Goal: Check status: Check status

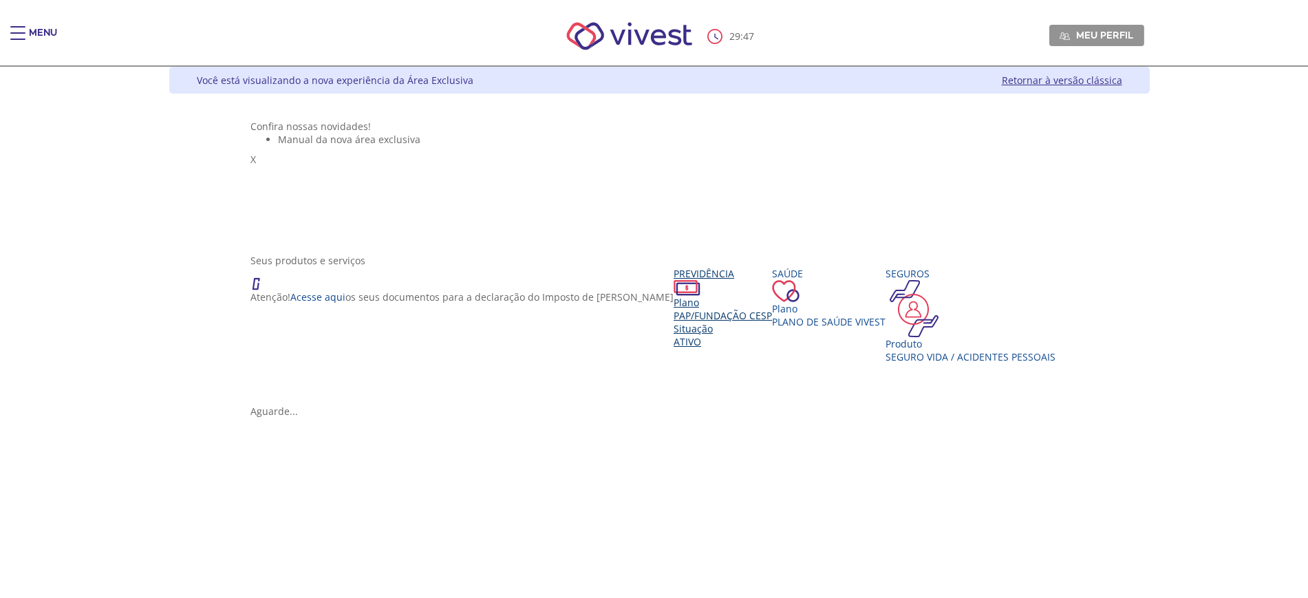
click at [673, 335] on div "Situação" at bounding box center [722, 328] width 98 height 13
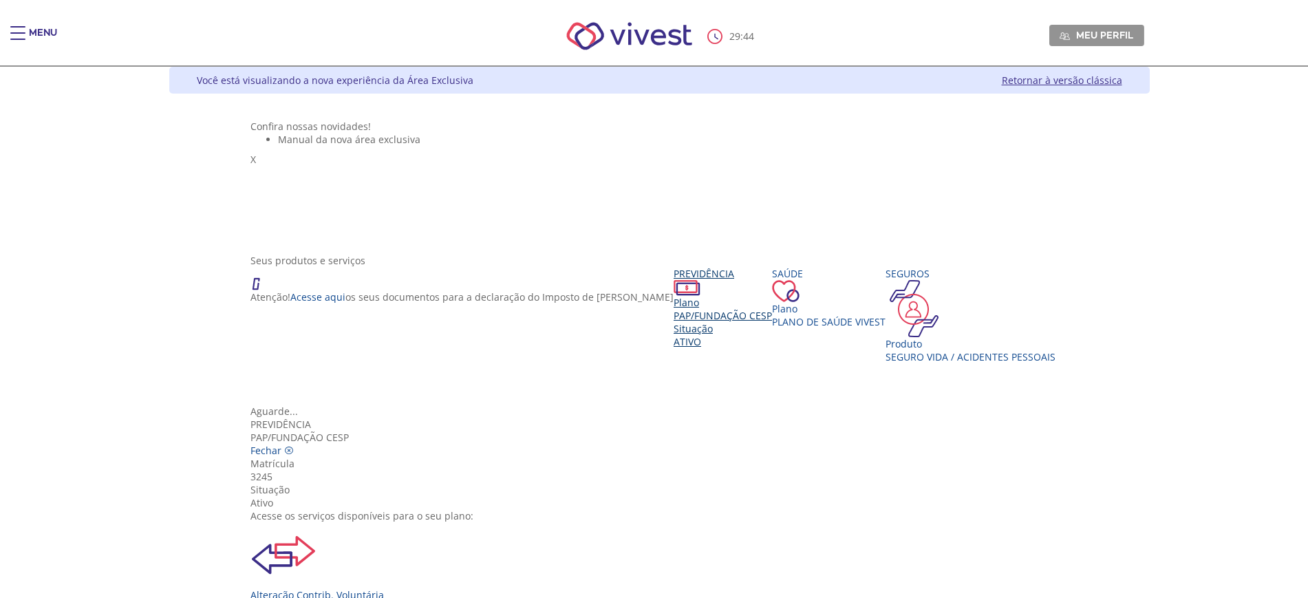
scroll to position [153, 0]
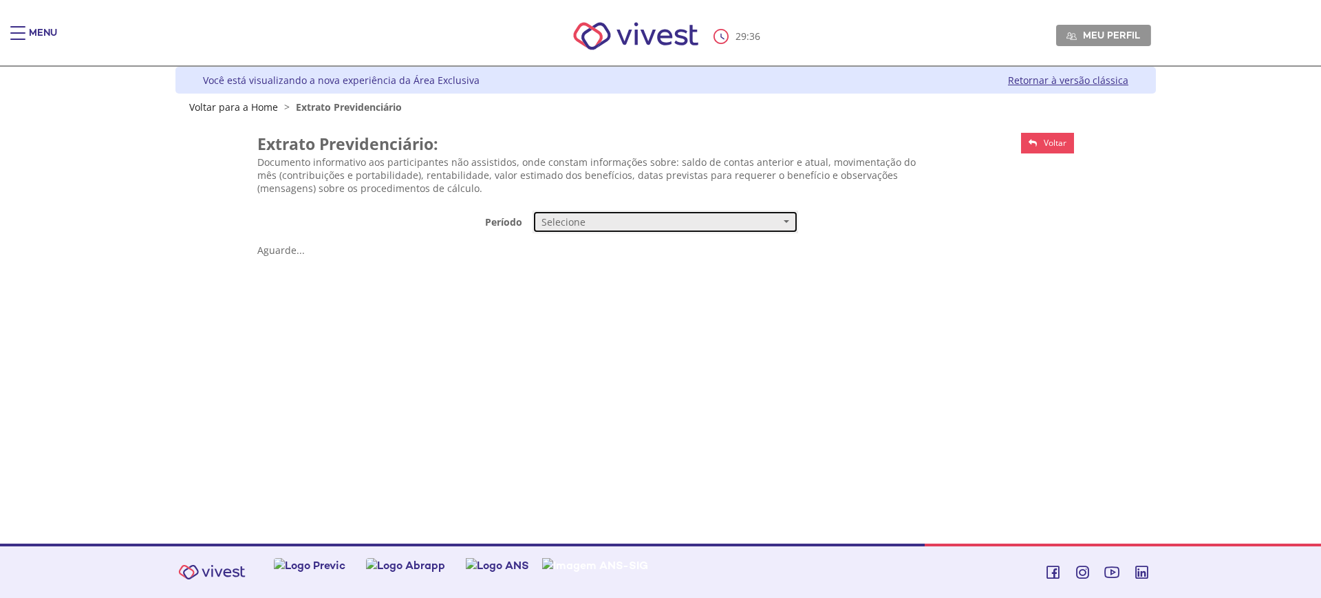
click at [631, 229] on button "Selecione" at bounding box center [665, 221] width 266 height 23
click at [572, 248] on link "Mensal" at bounding box center [665, 248] width 264 height 24
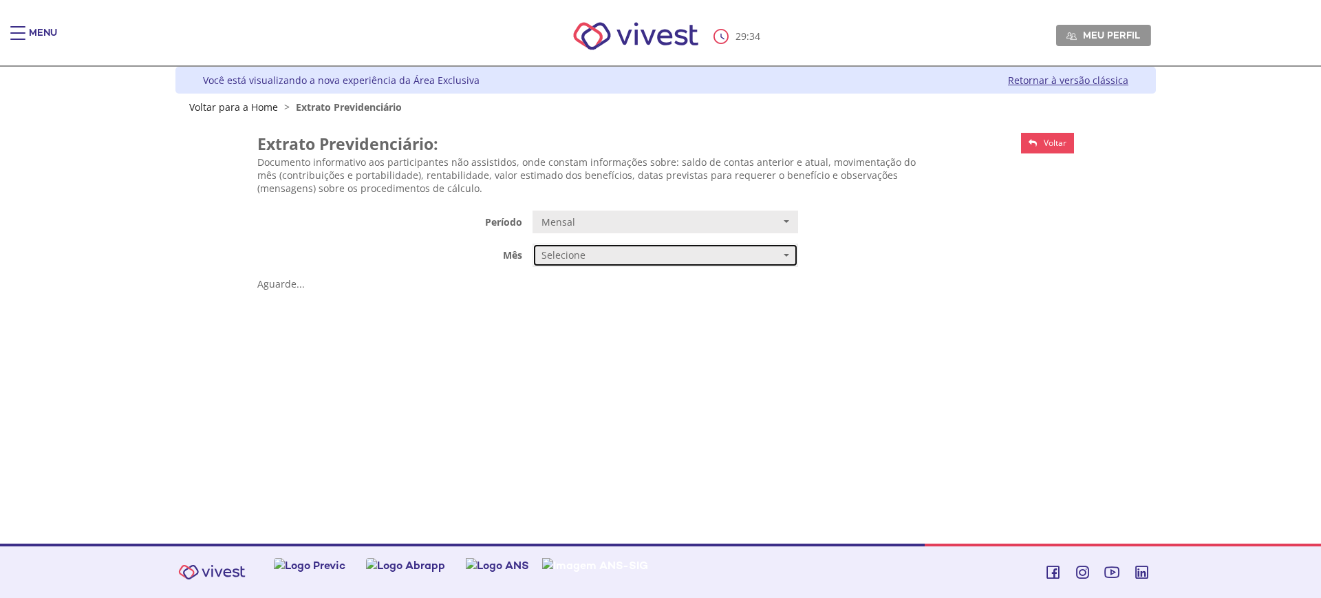
click at [606, 261] on span "Selecione" at bounding box center [660, 255] width 239 height 14
click at [967, 243] on div "**********" at bounding box center [665, 254] width 827 height 23
